Goal: Task Accomplishment & Management: Manage account settings

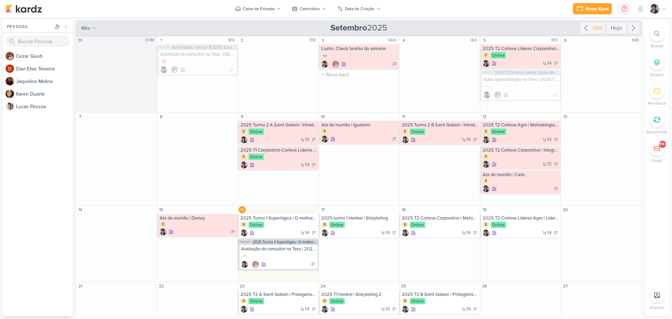
click at [352, 44] on div "3 QUA" at bounding box center [359, 40] width 81 height 8
click at [358, 55] on div at bounding box center [360, 56] width 77 height 8
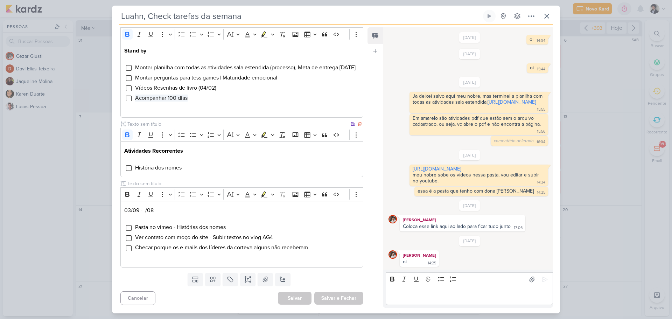
scroll to position [245, 0]
click at [187, 228] on span "Pasta no vimeo - Histórias dos nomes" at bounding box center [180, 227] width 91 height 7
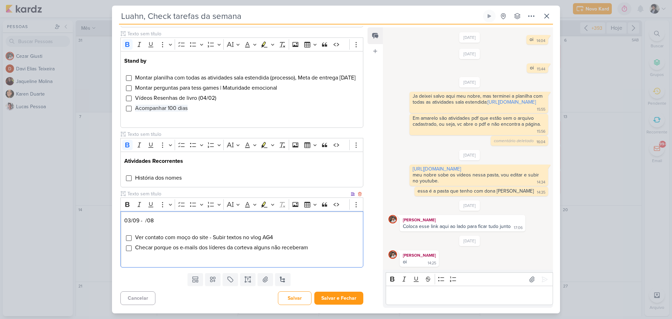
scroll to position [235, 0]
drag, startPoint x: 227, startPoint y: 249, endPoint x: 309, endPoint y: 249, distance: 82.0
click at [307, 249] on span "Checar porque os e-mails dos líderes da corteva alguns não receberam" at bounding box center [221, 247] width 173 height 7
click at [308, 249] on span "Checar porque os e-mails dos líderes da corteva alguns não receberam" at bounding box center [221, 247] width 173 height 7
click at [128, 248] on input "Editor editing area: main" at bounding box center [129, 249] width 6 height 6
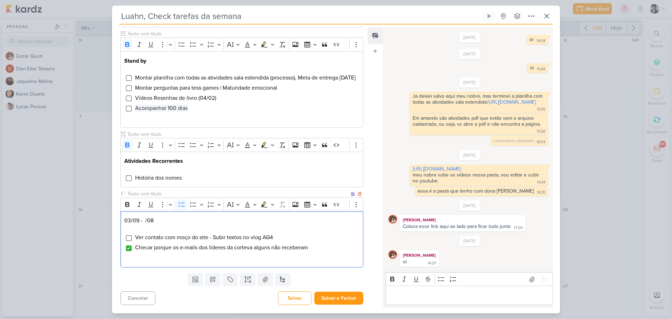
click at [322, 249] on li "Checar porque os e-mails dos líderes da corteva alguns não receberam" at bounding box center [247, 247] width 225 height 8
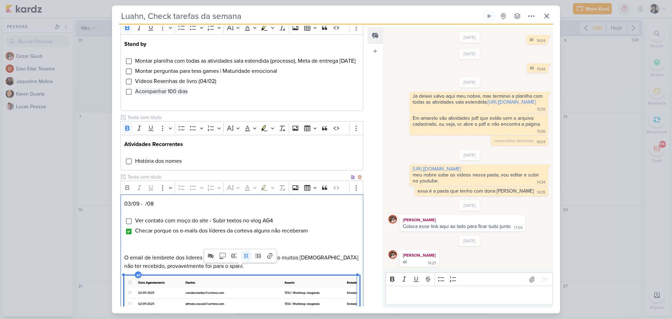
scroll to position [329, 0]
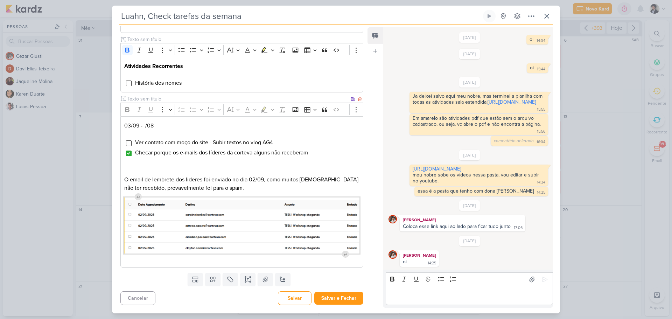
click at [211, 262] on p "Editor editing area: main" at bounding box center [241, 263] width 235 height 8
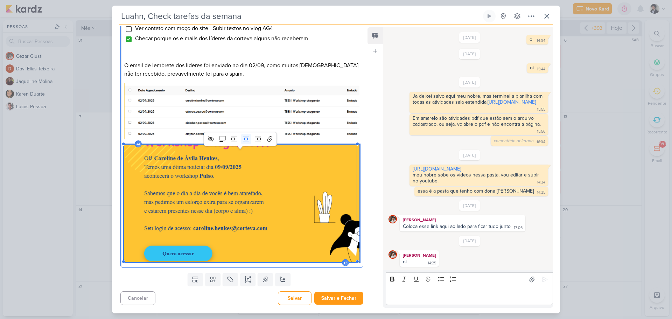
scroll to position [442, 0]
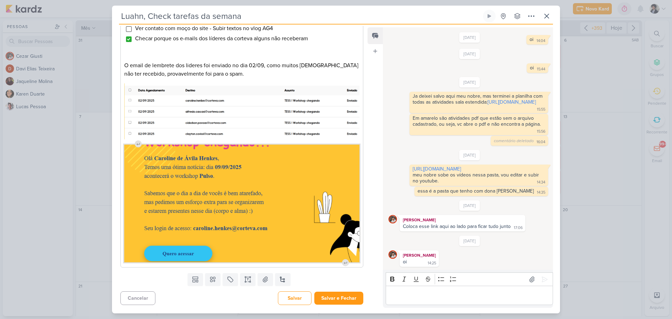
click at [164, 282] on div "Templates Campos Personalizados Marcadores Caixa De Texto Anexo [GEOGRAPHIC_DAT…" at bounding box center [239, 279] width 254 height 18
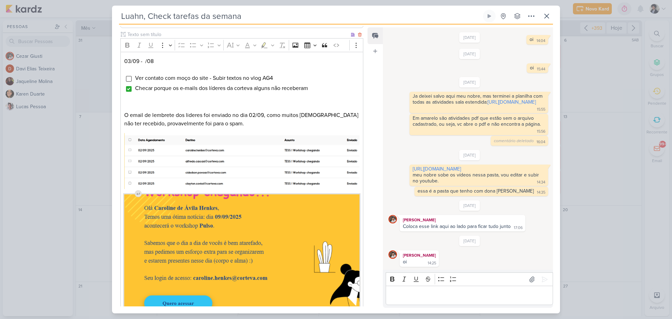
scroll to position [372, 0]
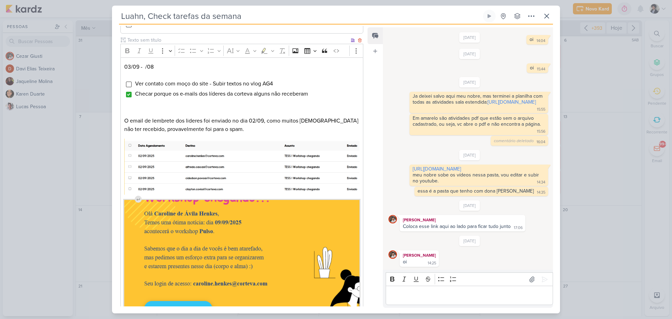
click at [263, 133] on p "O email de lembrete dos lideres foi enviado no dia 02/09, como muitos [DEMOGRAP…" at bounding box center [241, 125] width 235 height 17
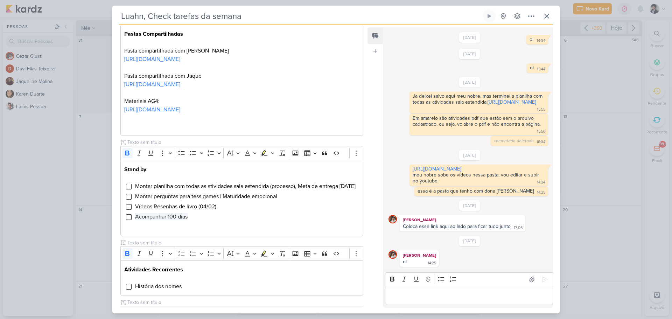
scroll to position [21, 0]
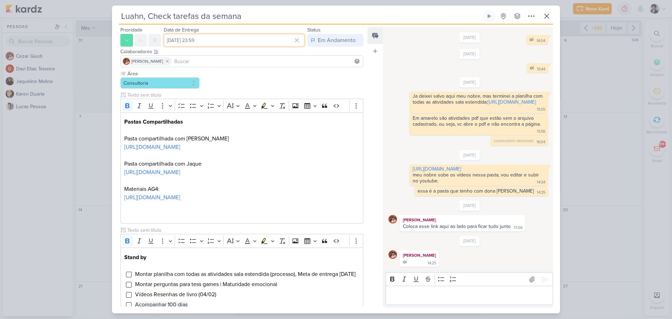
click at [206, 40] on input "[DATE] 23:59" at bounding box center [234, 40] width 141 height 13
click at [259, 97] on div "17" at bounding box center [262, 97] width 11 height 11
type input "17 de setembro de 2025 às 23:59"
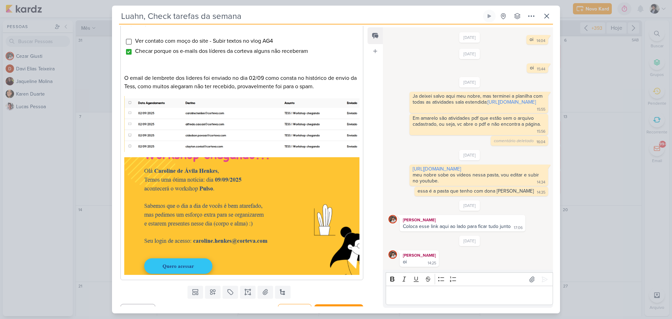
scroll to position [442, 0]
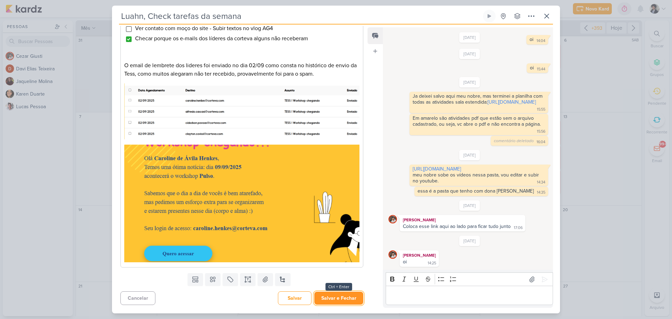
click at [347, 298] on button "Salvar e Fechar" at bounding box center [338, 298] width 49 height 13
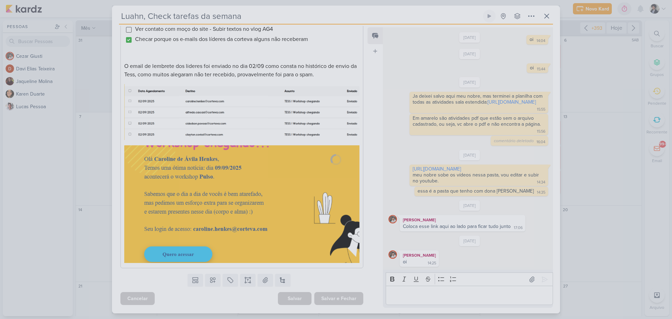
scroll to position [441, 0]
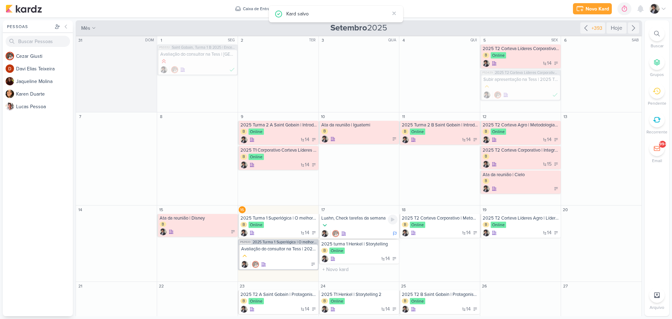
click at [358, 223] on div at bounding box center [360, 226] width 77 height 8
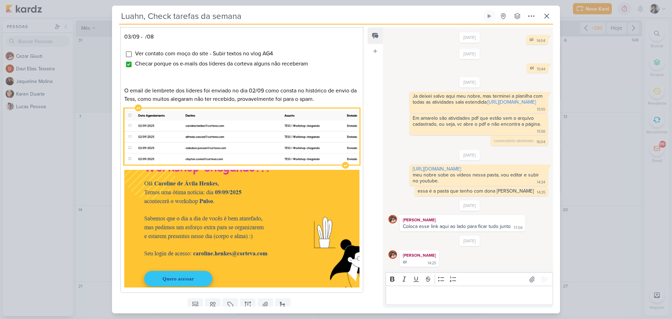
scroll to position [442, 0]
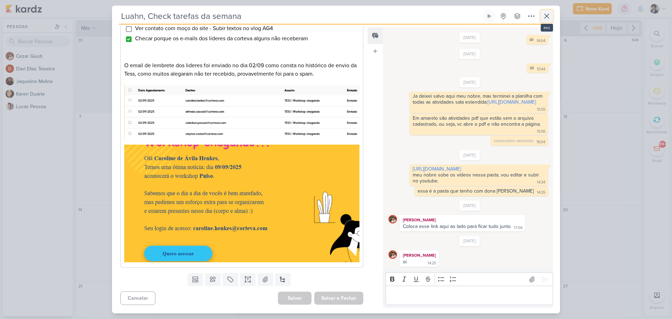
click at [547, 13] on icon at bounding box center [547, 16] width 8 height 8
